Goal: Information Seeking & Learning: Stay updated

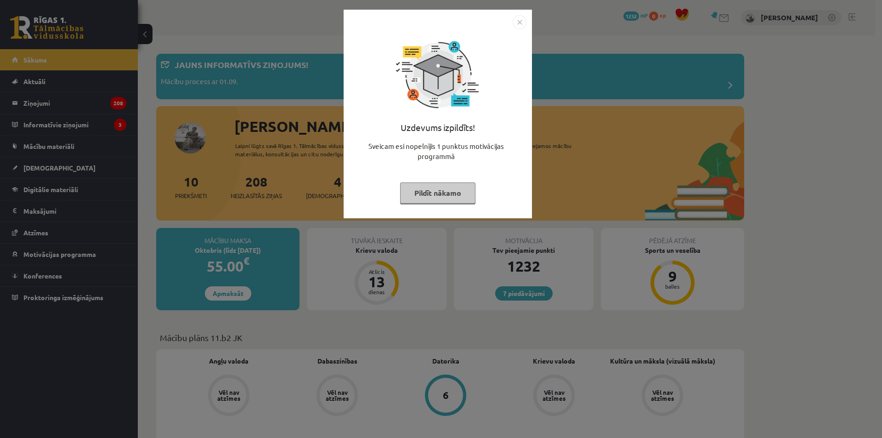
click at [516, 23] on img "Close" at bounding box center [519, 22] width 14 height 14
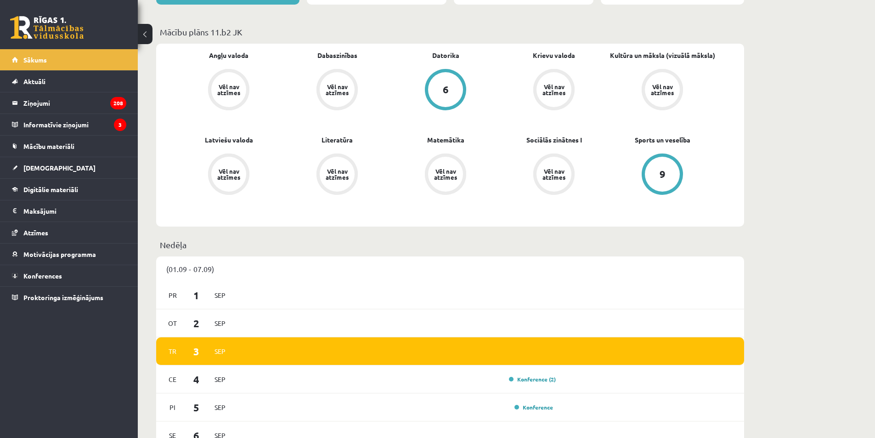
scroll to position [184, 0]
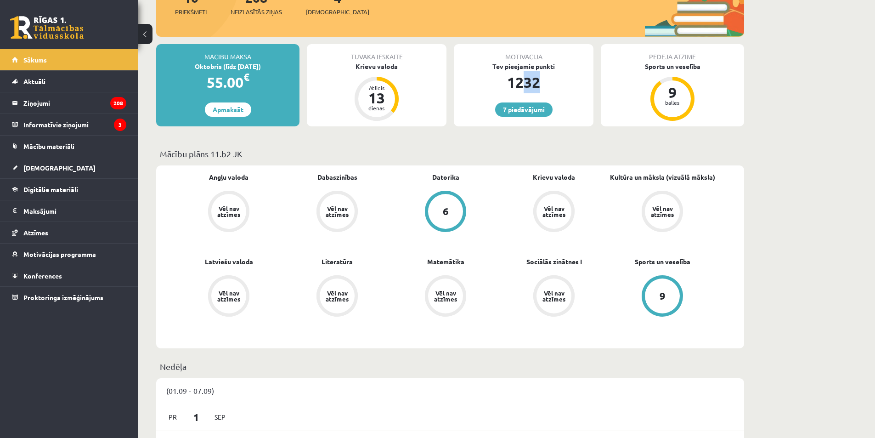
drag, startPoint x: 550, startPoint y: 78, endPoint x: 519, endPoint y: 81, distance: 31.0
click at [520, 81] on div "1232" at bounding box center [524, 82] width 140 height 22
click at [561, 82] on div "1232" at bounding box center [524, 82] width 140 height 22
click at [529, 114] on link "7 piedāvājumi" at bounding box center [523, 109] width 57 height 14
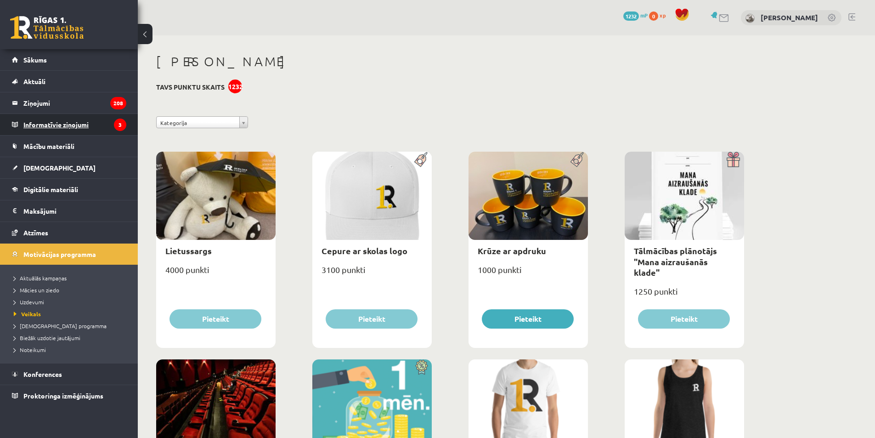
click at [56, 121] on legend "Informatīvie ziņojumi 3" at bounding box center [74, 124] width 103 height 21
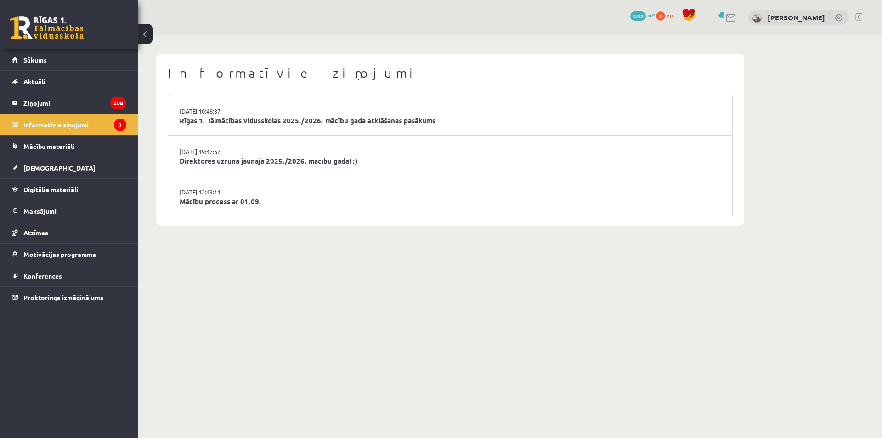
click at [218, 204] on link "Mācību process ar 01.09." at bounding box center [450, 201] width 541 height 11
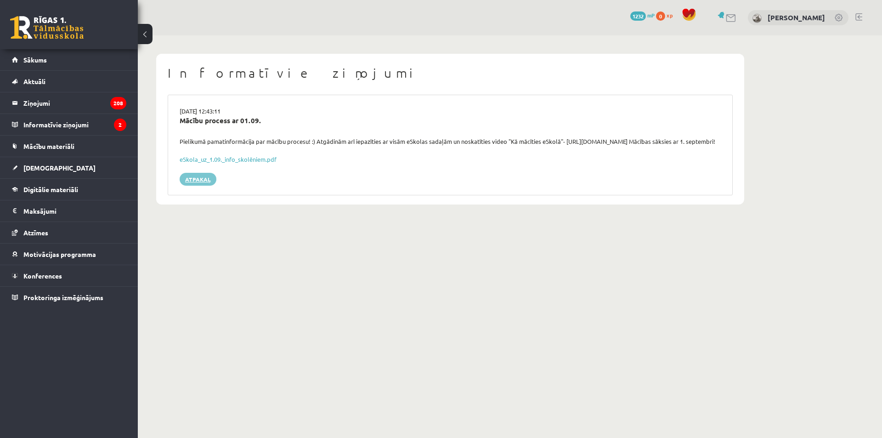
click at [200, 186] on link "Atpakaļ" at bounding box center [198, 179] width 37 height 13
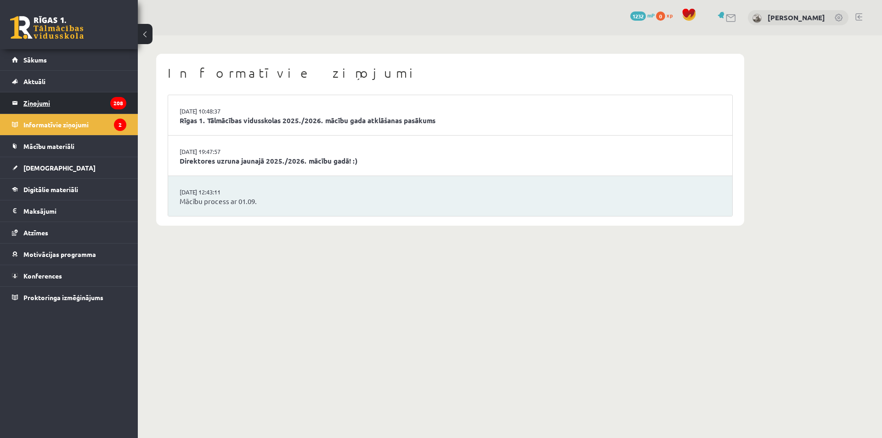
click at [94, 92] on legend "Ziņojumi 208" at bounding box center [74, 102] width 103 height 21
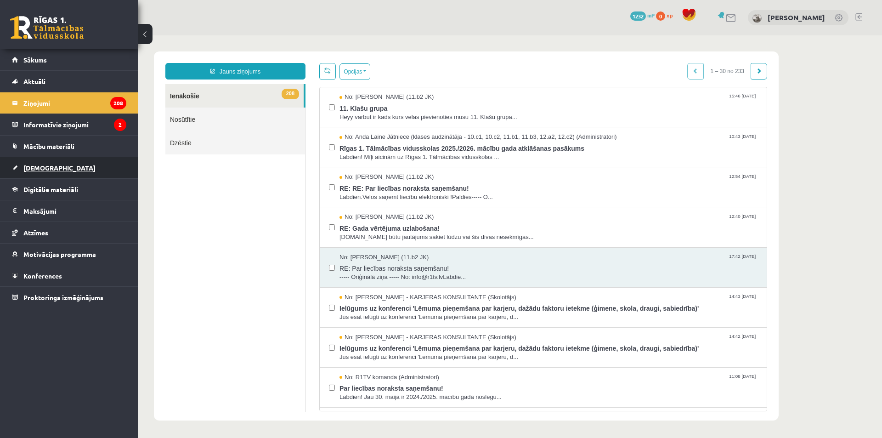
click at [50, 166] on span "[DEMOGRAPHIC_DATA]" at bounding box center [59, 167] width 72 height 8
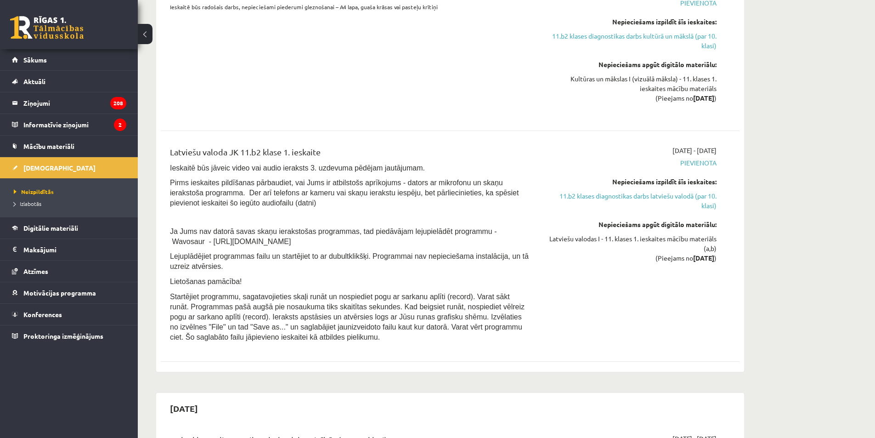
scroll to position [5868, 0]
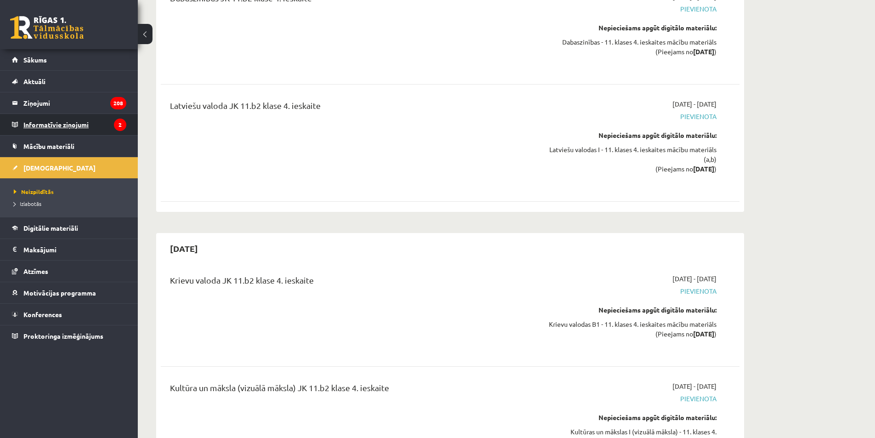
click at [80, 123] on legend "Informatīvie ziņojumi 2" at bounding box center [74, 124] width 103 height 21
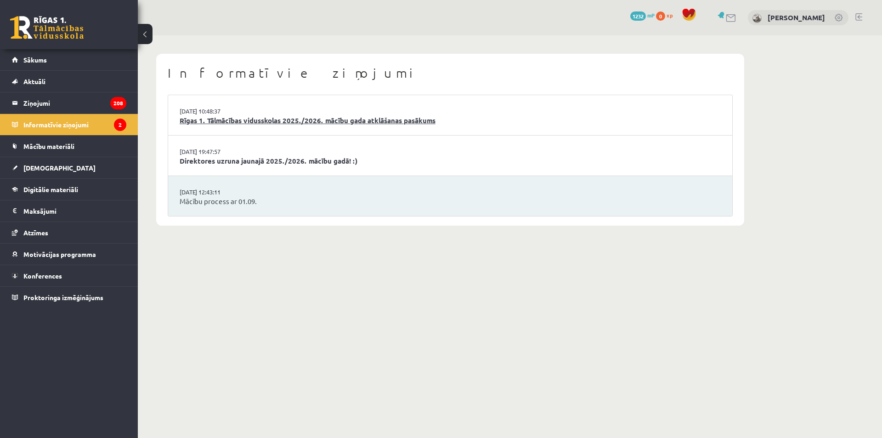
click at [233, 122] on link "Rīgas 1. Tālmācības vidusskolas 2025./2026. mācību gada atklāšanas pasākums" at bounding box center [450, 120] width 541 height 11
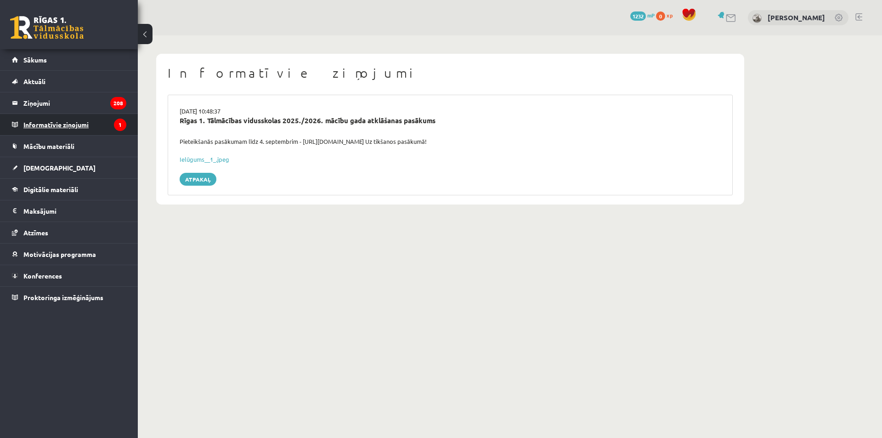
click at [108, 130] on legend "Informatīvie ziņojumi 1" at bounding box center [74, 124] width 103 height 21
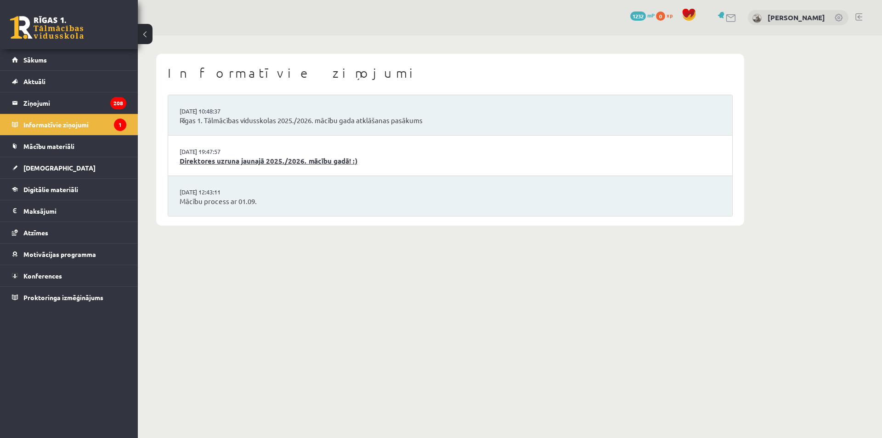
click at [258, 157] on link "Direktores uzruna jaunajā 2025./2026. mācību gadā! :)" at bounding box center [450, 161] width 541 height 11
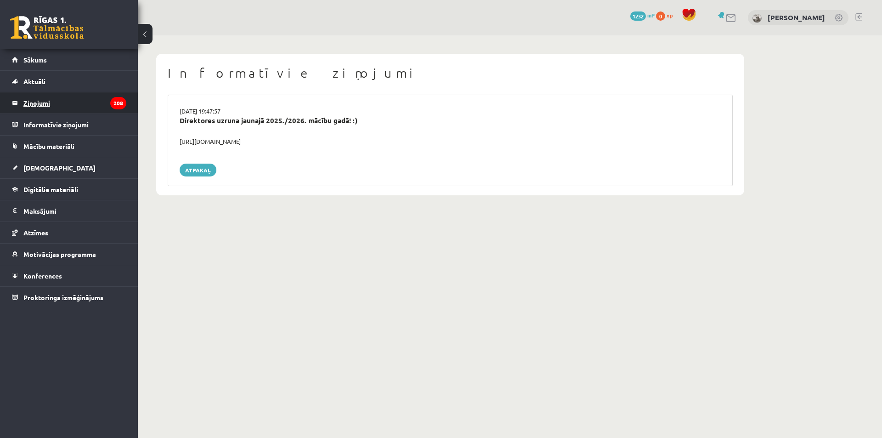
click at [112, 110] on legend "Ziņojumi 208" at bounding box center [74, 102] width 103 height 21
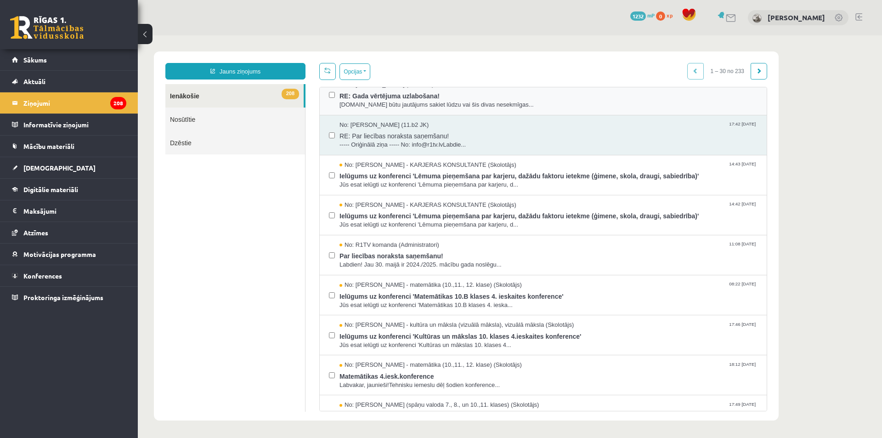
scroll to position [138, 0]
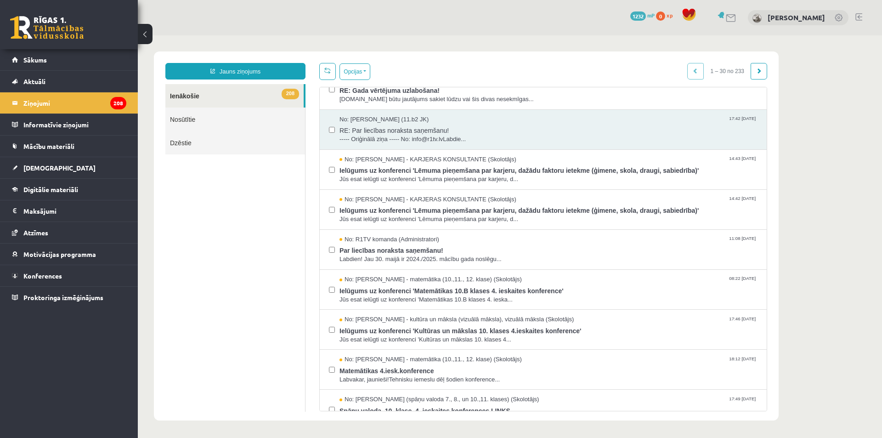
click at [151, 33] on button at bounding box center [145, 34] width 15 height 20
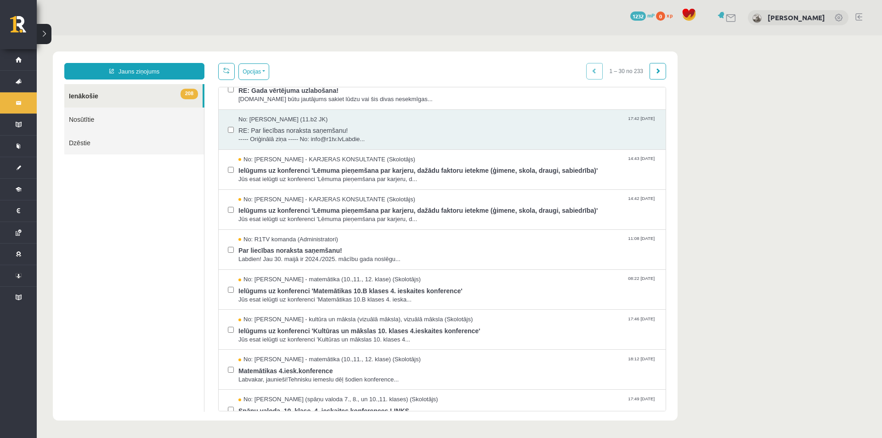
click at [646, 15] on span "1232" at bounding box center [638, 15] width 16 height 9
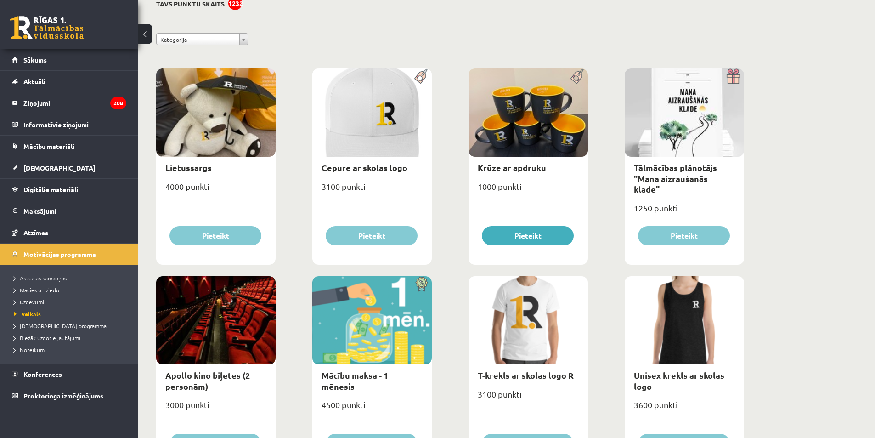
scroll to position [92, 0]
